Goal: Obtain resource: Download file/media

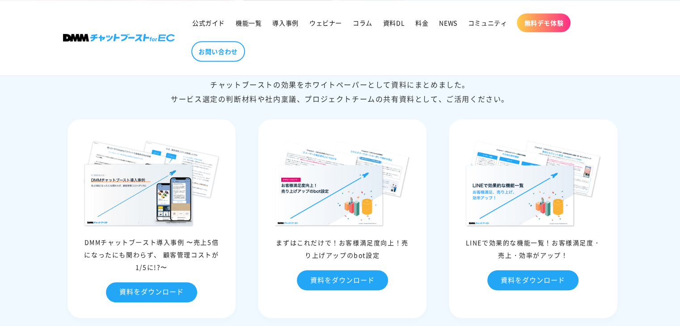
scroll to position [3933, 0]
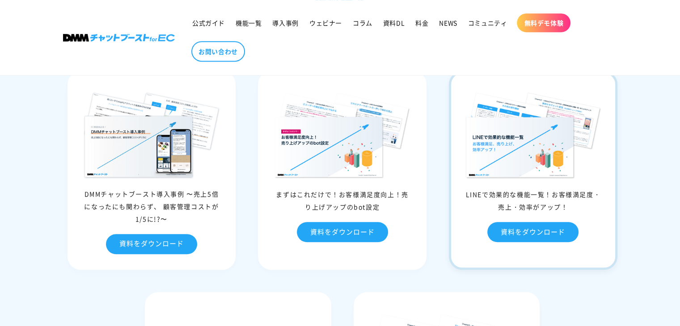
click at [510, 161] on img at bounding box center [532, 135] width 137 height 88
click at [520, 242] on link "資料をダウンロード" at bounding box center [532, 232] width 91 height 20
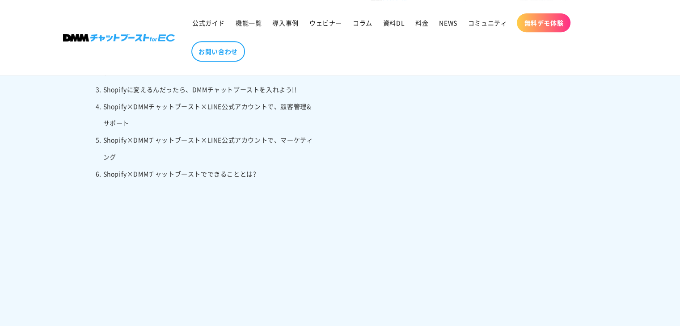
scroll to position [358, 0]
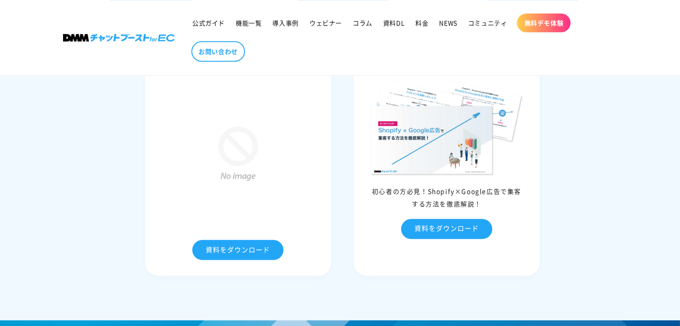
scroll to position [3933, 0]
